Goal: Information Seeking & Learning: Learn about a topic

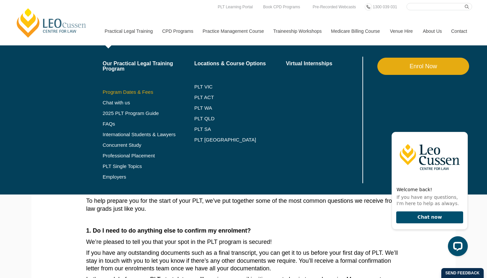
click at [125, 92] on link "Program Dates & Fees" at bounding box center [149, 91] width 92 height 5
click at [130, 114] on link "2025 PLT Program Guide" at bounding box center [140, 113] width 75 height 5
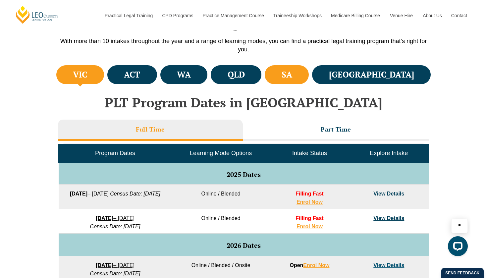
click at [292, 79] on h4 "SA" at bounding box center [286, 74] width 11 height 11
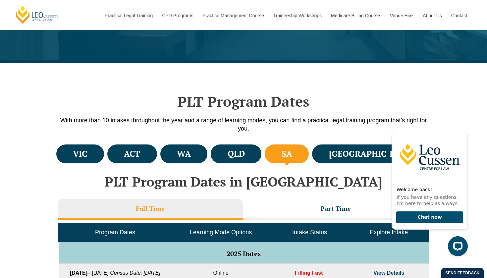
scroll to position [133, 0]
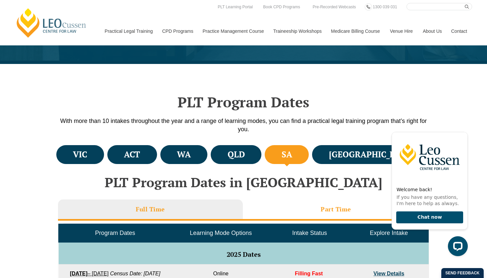
click at [310, 207] on li "Part Time" at bounding box center [336, 209] width 186 height 21
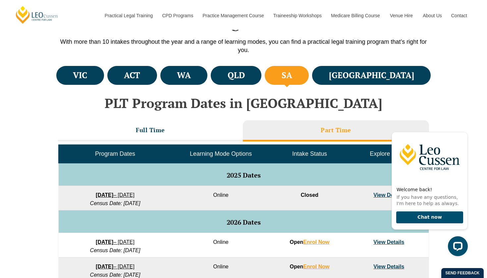
scroll to position [235, 0]
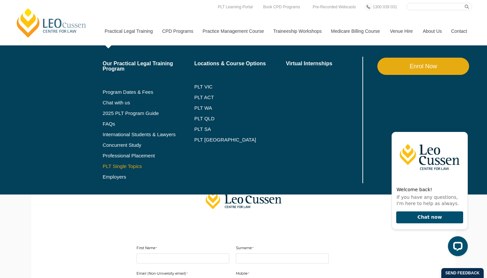
click at [120, 168] on link "PLT Single Topics" at bounding box center [149, 166] width 92 height 5
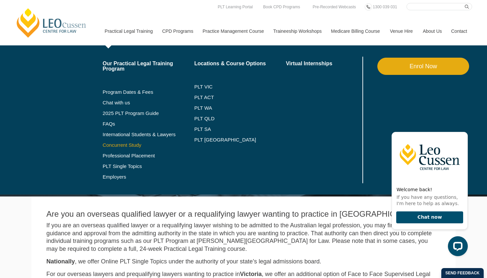
click at [124, 144] on link "Concurrent Study" at bounding box center [149, 144] width 92 height 5
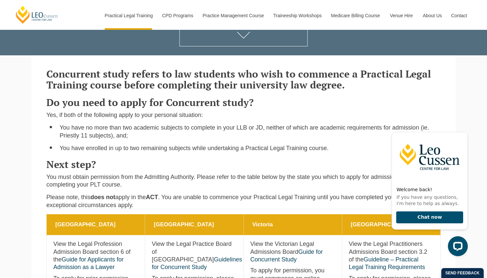
scroll to position [25, 0]
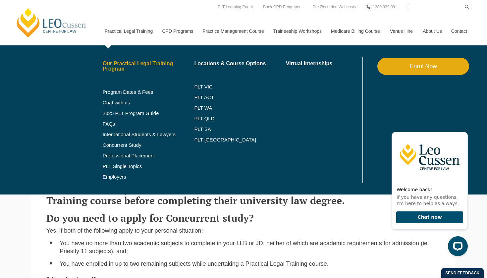
click at [116, 65] on link "Our Practical Legal Training Program" at bounding box center [149, 66] width 92 height 11
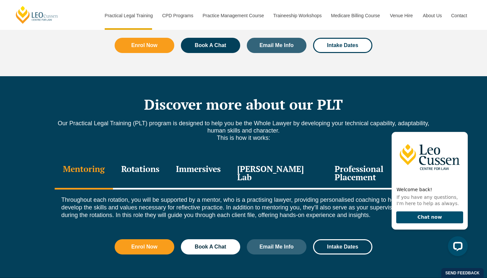
scroll to position [846, 0]
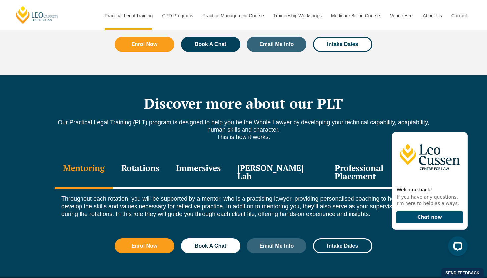
click at [148, 157] on div "Rotations" at bounding box center [140, 172] width 55 height 31
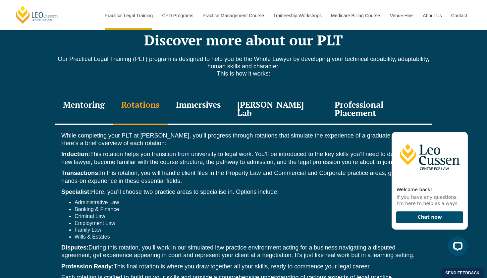
scroll to position [914, 0]
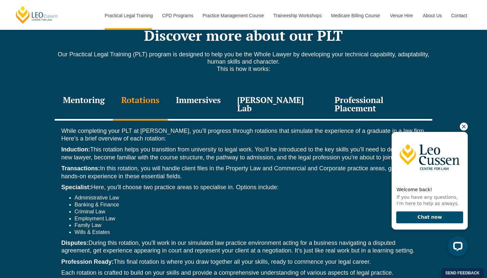
click at [463, 126] on icon "Hide greeting" at bounding box center [464, 127] width 8 height 8
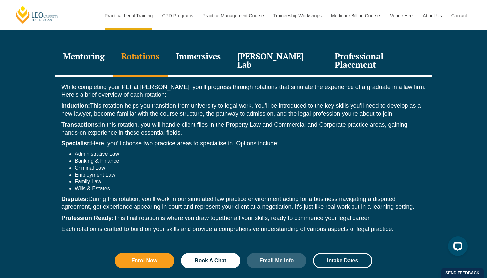
scroll to position [960, 0]
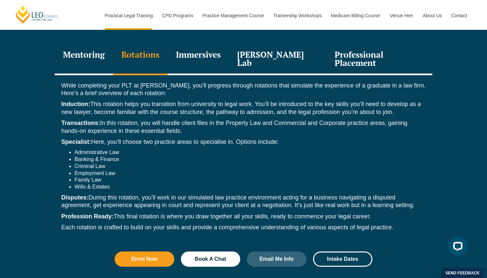
click at [211, 44] on div "Immersives" at bounding box center [198, 59] width 61 height 31
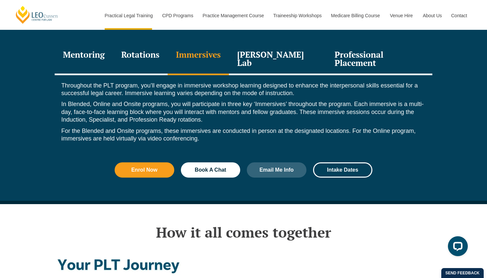
click at [155, 44] on div "Rotations" at bounding box center [140, 59] width 55 height 31
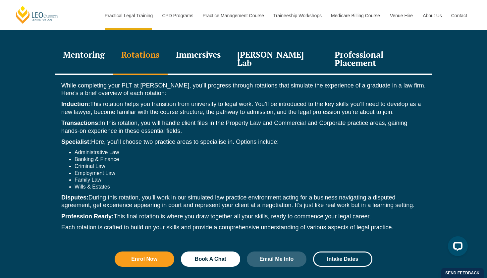
click at [192, 44] on div "Immersives" at bounding box center [198, 59] width 61 height 31
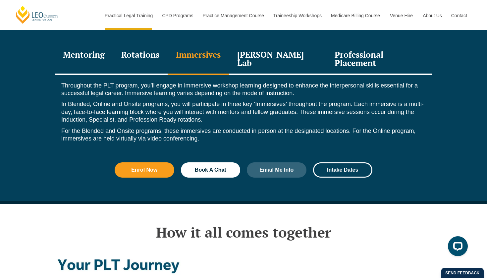
click at [155, 44] on div "Rotations" at bounding box center [140, 59] width 55 height 31
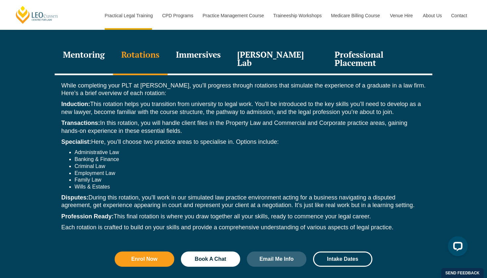
click at [193, 44] on div "Immersives" at bounding box center [198, 59] width 61 height 31
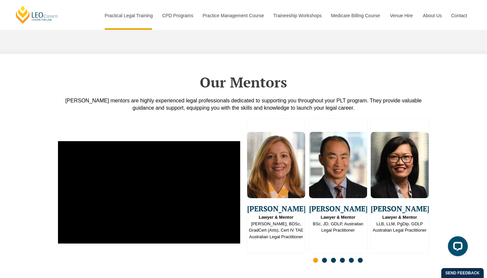
scroll to position [1665, 0]
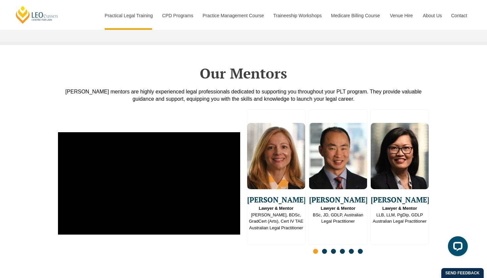
click at [324, 249] on span "Go to slide 2" at bounding box center [324, 251] width 5 height 5
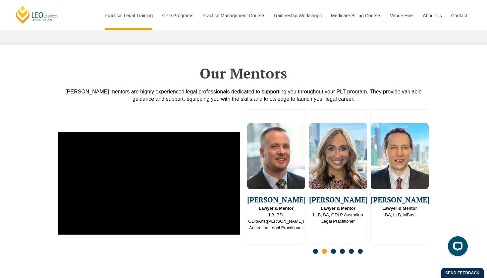
click at [334, 249] on span "Go to slide 3" at bounding box center [333, 251] width 5 height 5
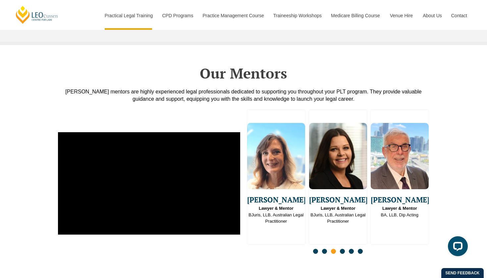
click at [343, 249] on span "Go to slide 4" at bounding box center [342, 251] width 5 height 5
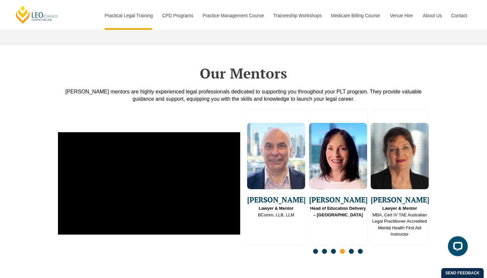
click at [351, 249] on span "Go to slide 5" at bounding box center [351, 251] width 5 height 5
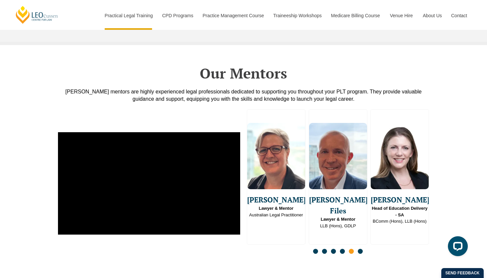
click at [361, 249] on span "Go to slide 6" at bounding box center [360, 251] width 5 height 5
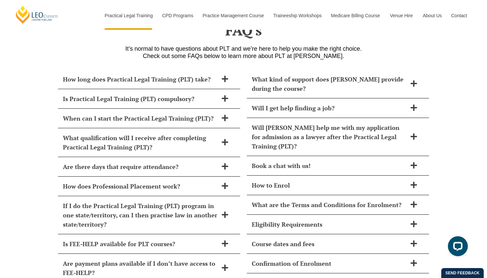
scroll to position [2735, 0]
click at [190, 162] on h2 "Are there days that require attendance?" at bounding box center [140, 166] width 155 height 9
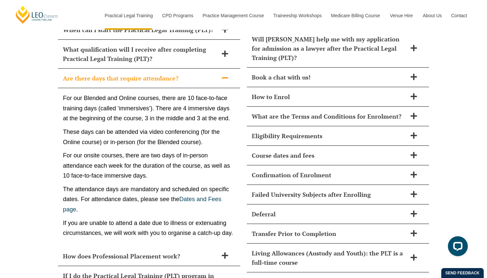
scroll to position [2824, 0]
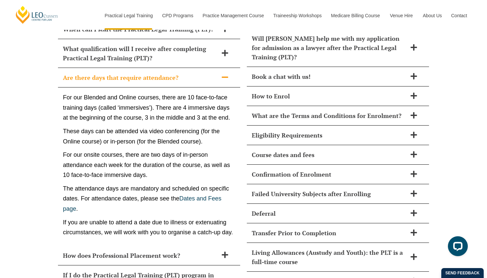
click at [195, 73] on h2 "Are there days that require attendance?" at bounding box center [140, 77] width 155 height 9
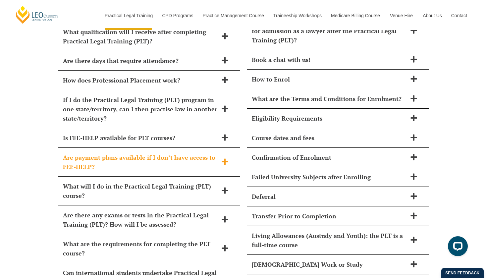
scroll to position [2844, 0]
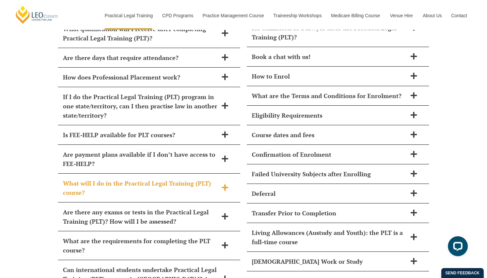
click at [181, 178] on h2 "What will I do in the Practical Legal Training (PLT) course?" at bounding box center [140, 187] width 155 height 19
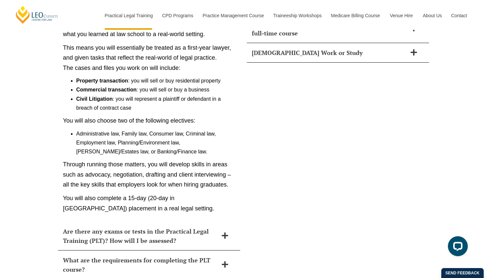
scroll to position [3064, 0]
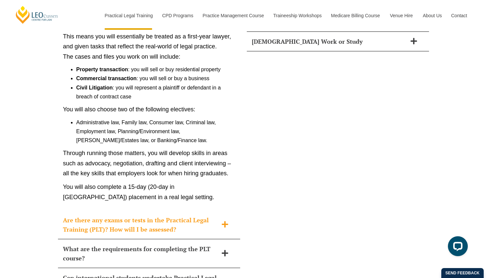
click at [137, 215] on h2 "Are there any exams or tests in the Practical Legal Training (PLT)? How will I …" at bounding box center [140, 224] width 155 height 19
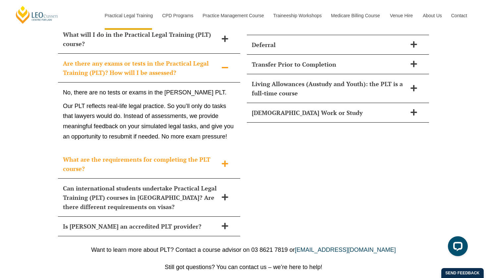
scroll to position [2989, 0]
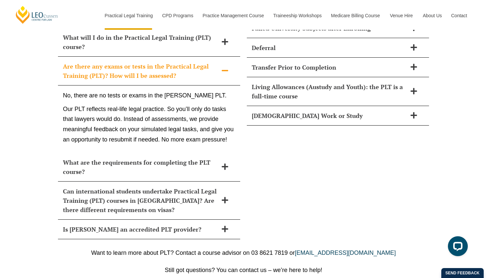
click at [218, 67] on span at bounding box center [225, 71] width 14 height 8
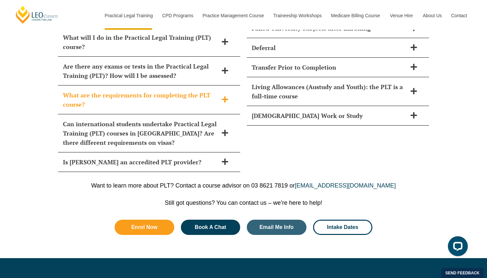
click at [207, 90] on h2 "What are the requirements for completing the PLT course?" at bounding box center [140, 99] width 155 height 19
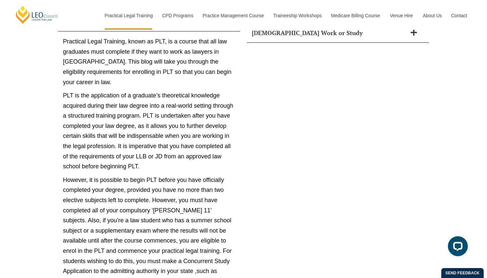
scroll to position [2900, 0]
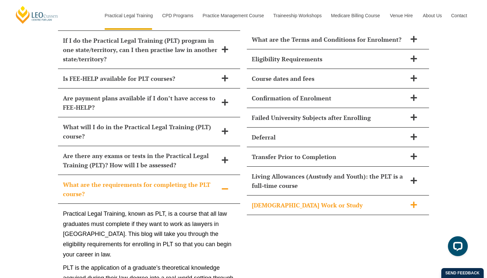
click at [330, 200] on h2 "[DEMOGRAPHIC_DATA] Work or Study" at bounding box center [329, 204] width 155 height 9
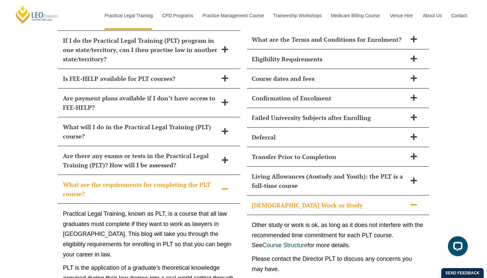
click at [401, 200] on h2 "[DEMOGRAPHIC_DATA] Work or Study" at bounding box center [329, 204] width 155 height 9
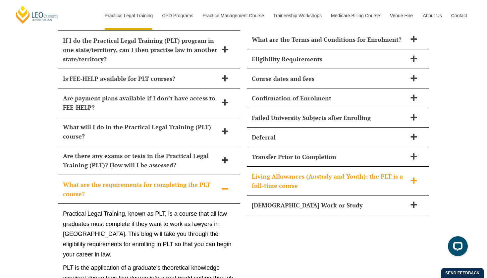
click at [399, 172] on h2 "Living Allowances (Austudy and Youth): the PLT is a full-time course" at bounding box center [329, 181] width 155 height 19
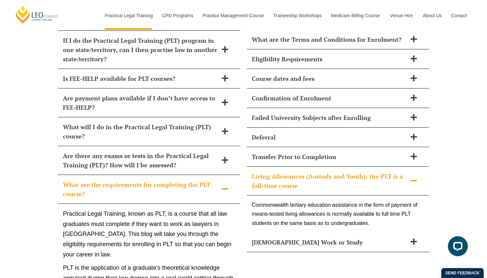
click at [400, 172] on h2 "Living Allowances (Austudy and Youth): the PLT is a full-time course" at bounding box center [329, 181] width 155 height 19
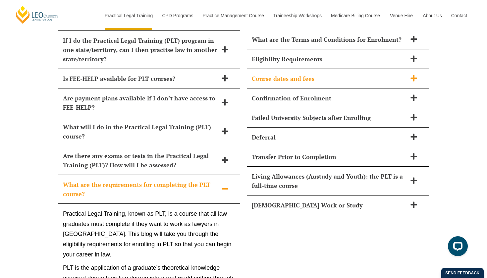
click at [375, 69] on div "Course dates and fees" at bounding box center [338, 79] width 182 height 20
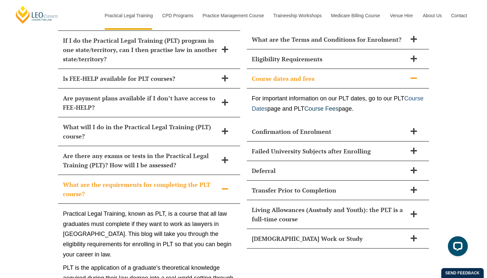
click at [291, 95] on link "Course Dates" at bounding box center [338, 103] width 172 height 17
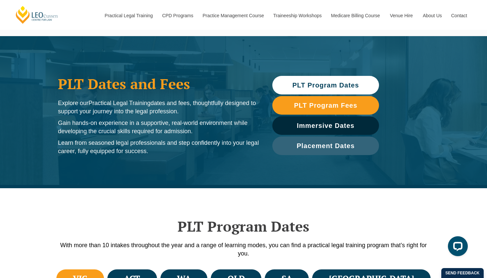
scroll to position [10, 0]
